Goal: Transaction & Acquisition: Purchase product/service

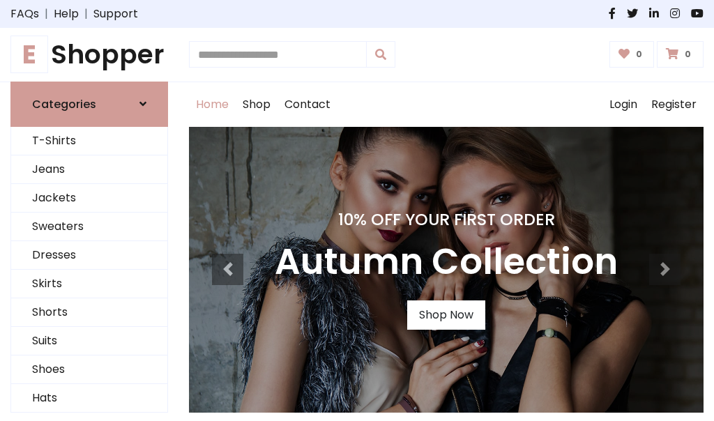
click at [357, 211] on h4 "10% Off Your First Order" at bounding box center [446, 220] width 343 height 20
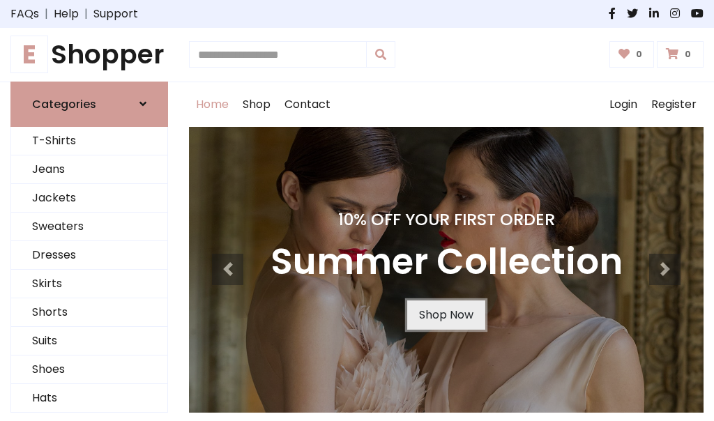
click at [446, 315] on link "Shop Now" at bounding box center [446, 315] width 78 height 29
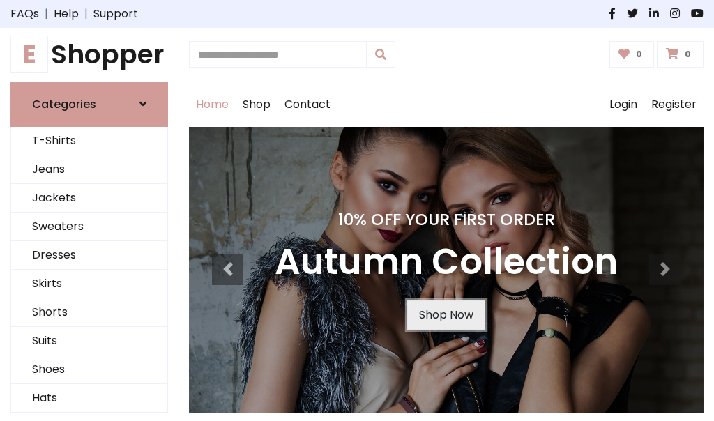
click at [446, 315] on link "Shop Now" at bounding box center [446, 315] width 78 height 29
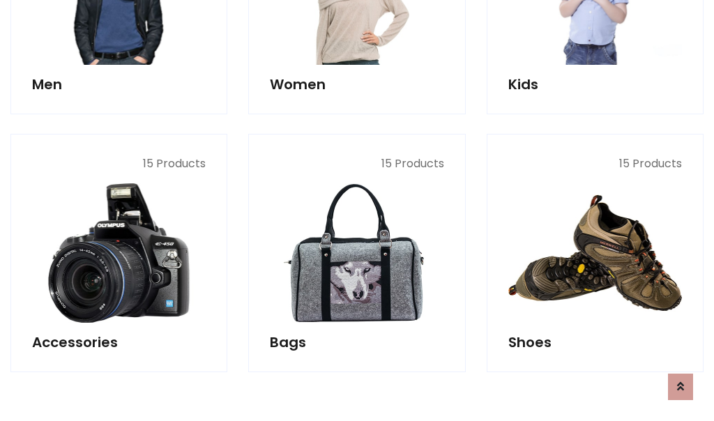
scroll to position [1391, 0]
